Goal: Transaction & Acquisition: Purchase product/service

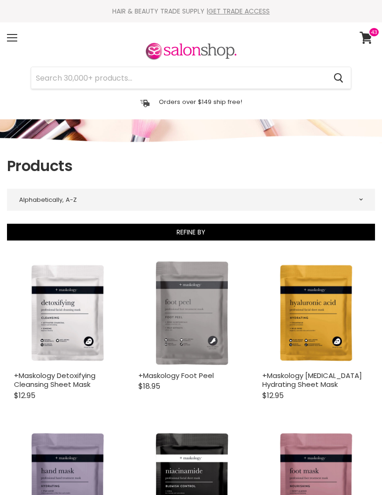
select select "title-ascending"
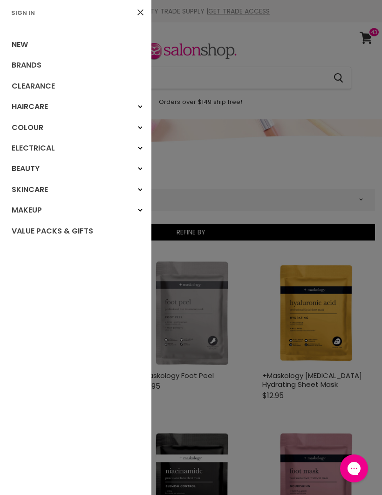
click at [43, 66] on link "Brands" at bounding box center [75, 65] width 151 height 21
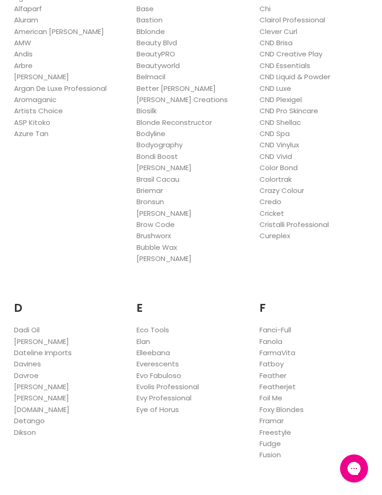
click at [282, 336] on link "Fanola" at bounding box center [271, 341] width 23 height 10
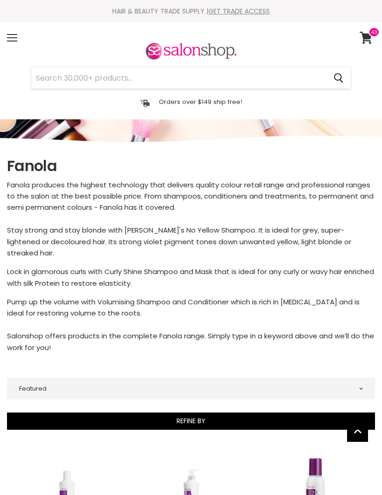
select select "manual"
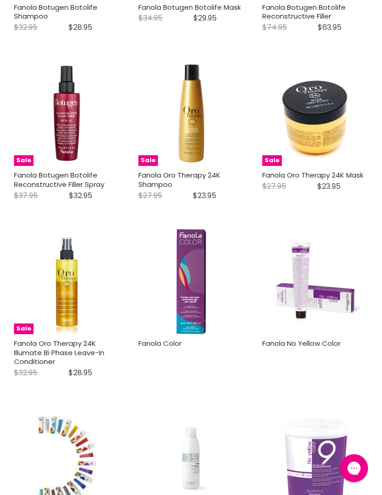
scroll to position [2248, 0]
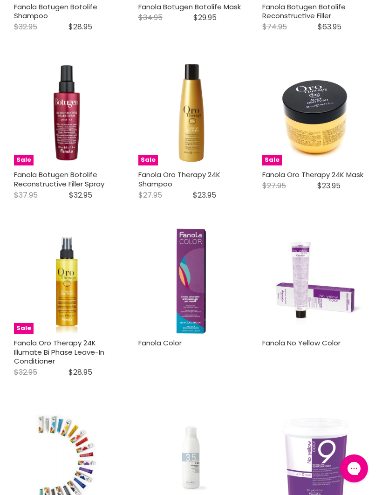
click at [197, 268] on img "Main content" at bounding box center [191, 281] width 70 height 106
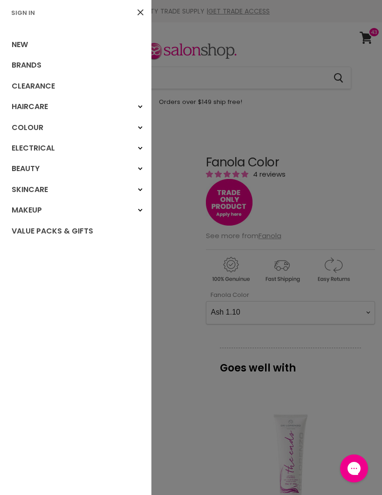
click at [36, 12] on link "Sign In" at bounding box center [22, 12] width 31 height 9
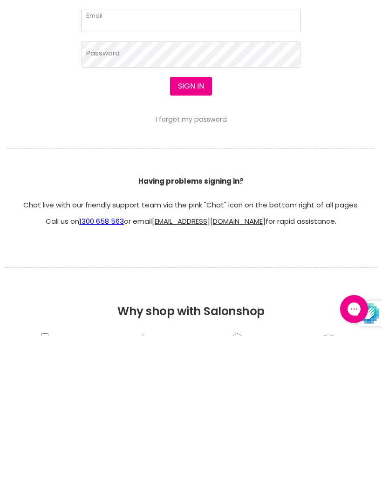
type input "[EMAIL_ADDRESS][DOMAIN_NAME]"
click at [191, 246] on button "Sign in" at bounding box center [191, 245] width 42 height 19
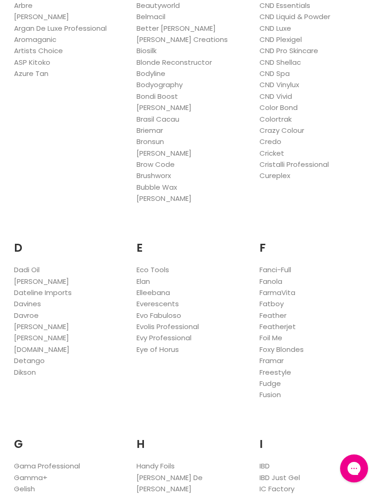
click at [278, 276] on link "Fanola" at bounding box center [271, 281] width 23 height 10
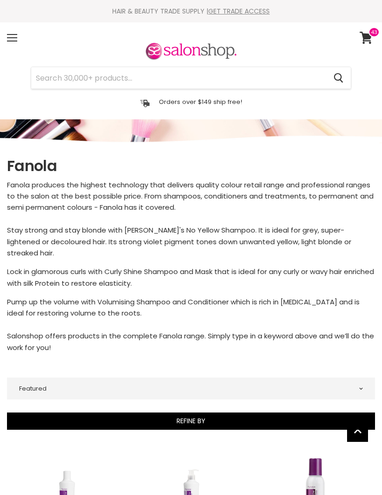
select select "manual"
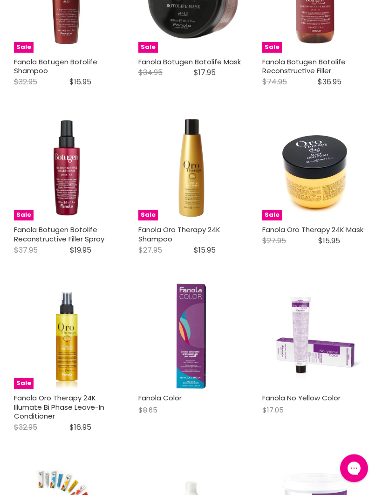
scroll to position [2193, 0]
click at [205, 324] on img "Main content" at bounding box center [191, 336] width 70 height 106
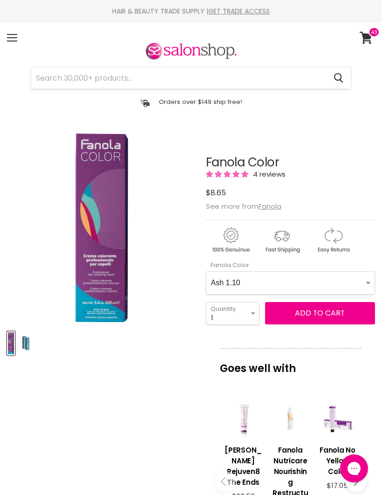
click at [361, 282] on Color-0-0 "Ash 1.10 Ash 5.1 Ash 6.1 Ash 7.1 Ash 8.1 Ash 9.1 Ash 10.1 Intense Ash 5.11 Inte…" at bounding box center [290, 282] width 169 height 23
click at [326, 314] on span "Add to cart" at bounding box center [320, 313] width 50 height 11
click at [319, 316] on span "Add to cart" at bounding box center [320, 313] width 50 height 11
click at [163, 348] on div "Product thumbnails" at bounding box center [102, 342] width 192 height 27
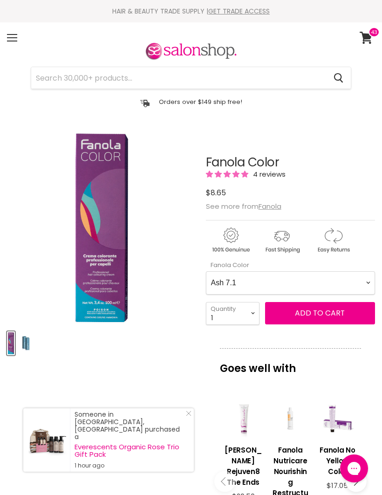
click at [364, 282] on Color-0-0 "Ash 1.10 Ash 5.1 Ash 6.1 Ash 7.1 Ash 8.1 Ash 9.1 Ash 10.1 Intense Ash 5.11 Inte…" at bounding box center [290, 282] width 169 height 23
select Color-0-0 "Brown 7.14"
click at [322, 317] on span "Add to cart" at bounding box center [320, 313] width 50 height 11
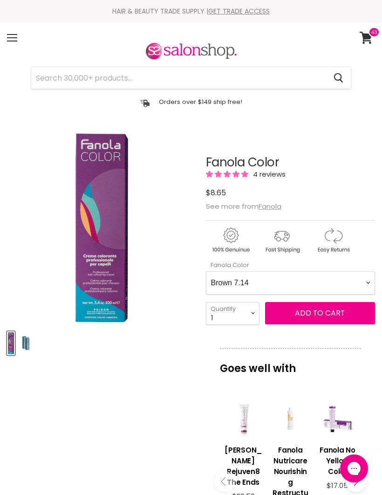
click at [139, 376] on article "Click or scroll to zoom Tap or pinch to zoom Click or scroll to zoom" at bounding box center [191, 457] width 368 height 651
click at [366, 37] on icon at bounding box center [366, 38] width 13 height 12
